Goal: Navigation & Orientation: Find specific page/section

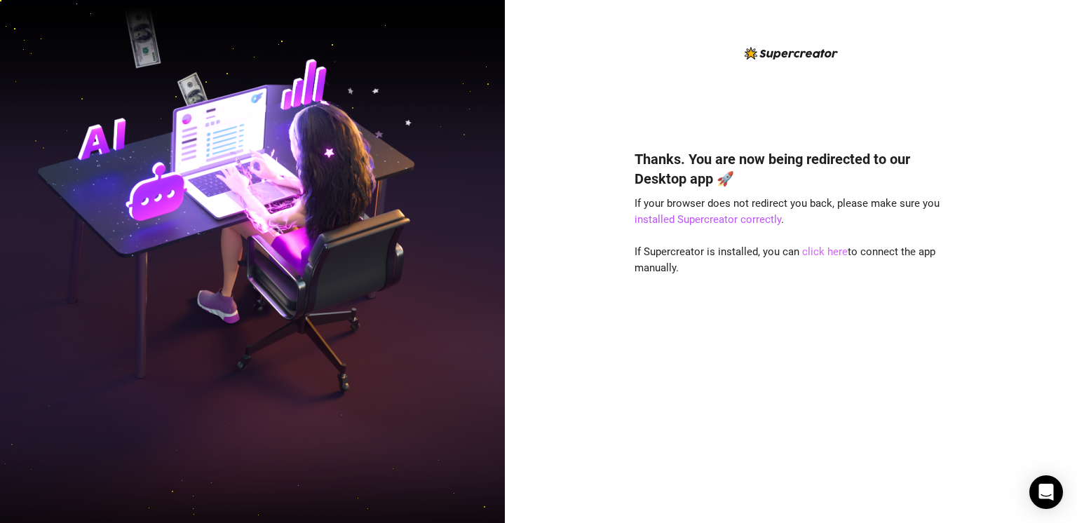
click at [823, 252] on link "click here" at bounding box center [825, 251] width 46 height 13
